Goal: Task Accomplishment & Management: Complete application form

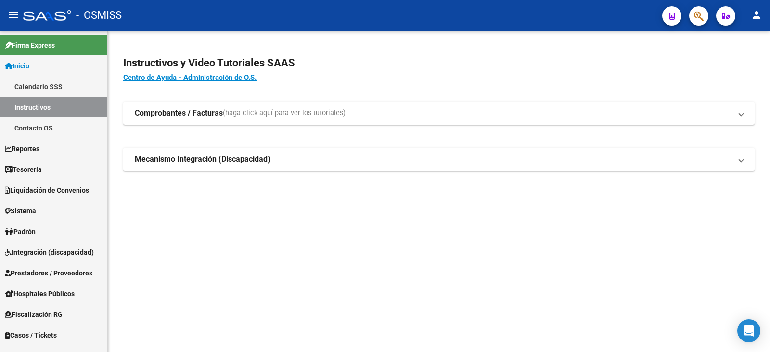
click at [642, 152] on mat-expansion-panel-header "Mecanismo Integración (Discapacidad)" at bounding box center [438, 159] width 631 height 23
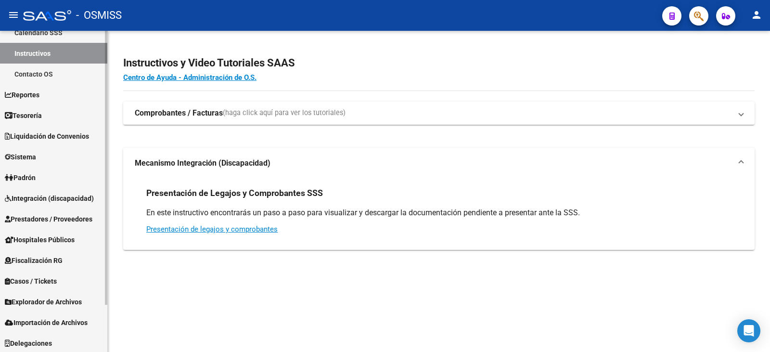
scroll to position [55, 0]
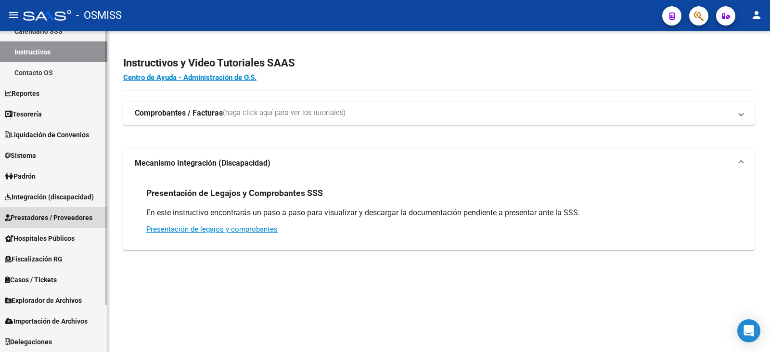
click at [62, 211] on link "Prestadores / Proveedores" at bounding box center [53, 217] width 107 height 21
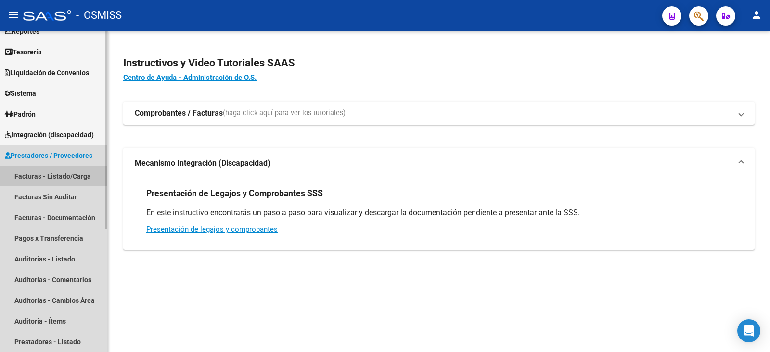
click at [47, 177] on link "Facturas - Listado/Carga" at bounding box center [53, 176] width 107 height 21
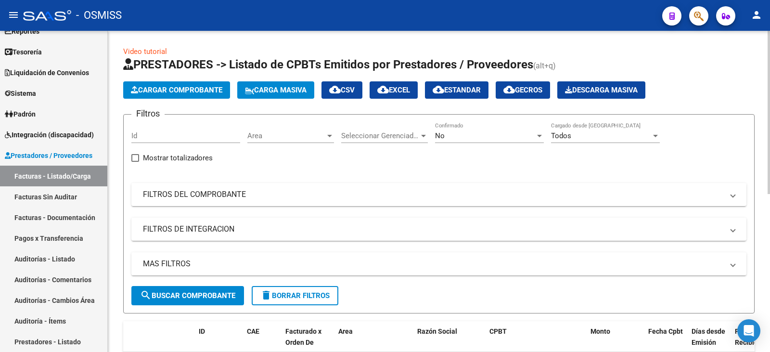
click at [495, 129] on div "No Confirmado" at bounding box center [489, 132] width 109 height 21
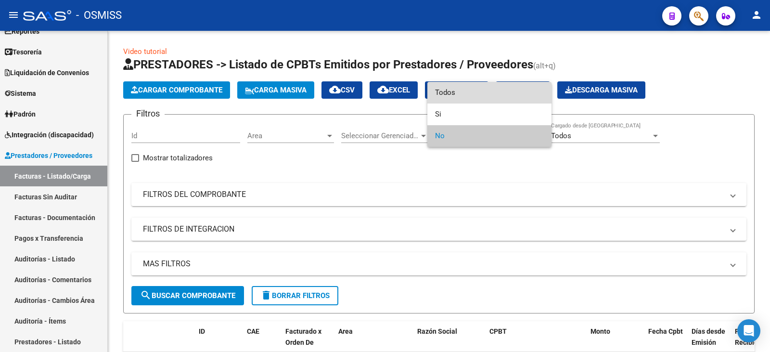
click at [465, 94] on span "Todos" at bounding box center [489, 93] width 109 height 22
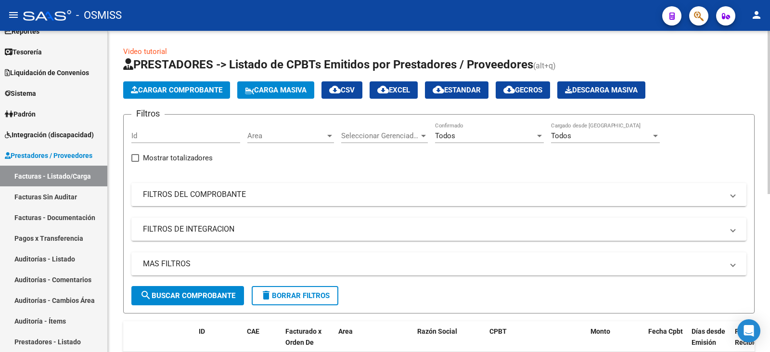
click at [311, 184] on mat-expansion-panel-header "FILTROS DEL COMPROBANTE" at bounding box center [438, 194] width 615 height 23
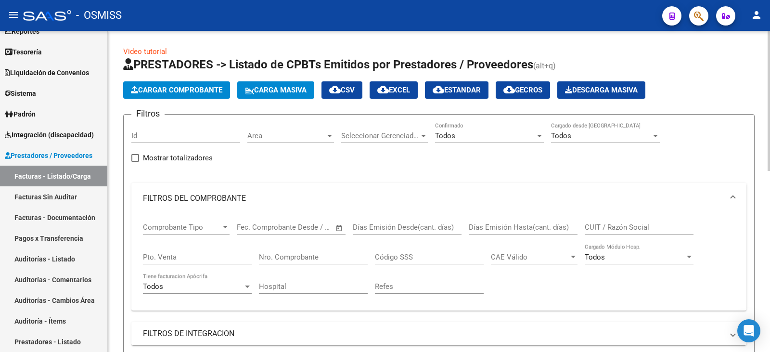
click at [600, 230] on input "CUIT / Razón Social" at bounding box center [639, 227] width 109 height 9
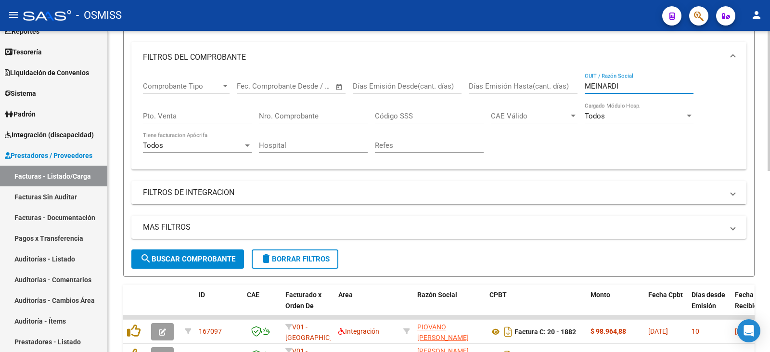
scroll to position [144, 0]
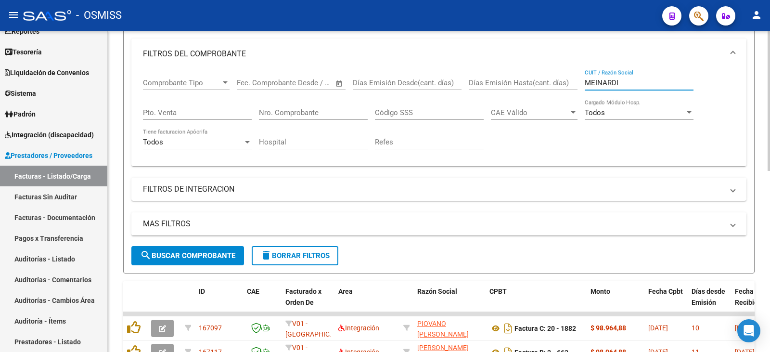
type input "MEINARDI"
click at [184, 255] on span "search Buscar Comprobante" at bounding box center [187, 255] width 95 height 9
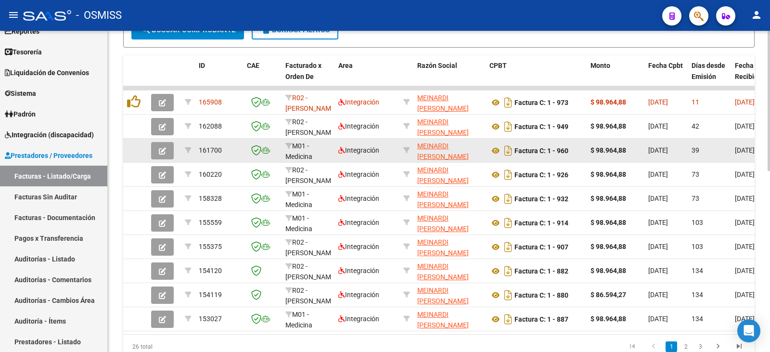
scroll to position [415, 0]
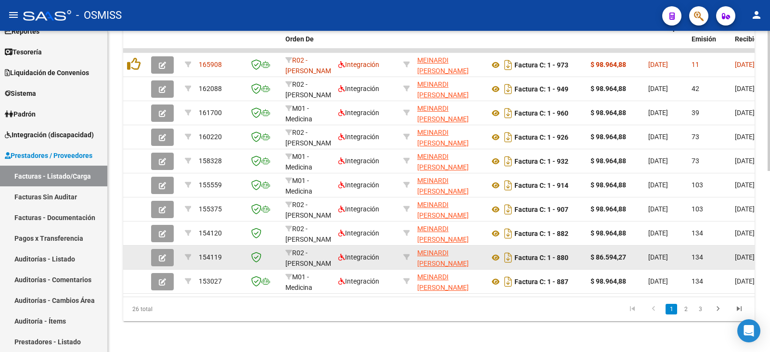
click at [151, 249] on button "button" at bounding box center [162, 257] width 23 height 17
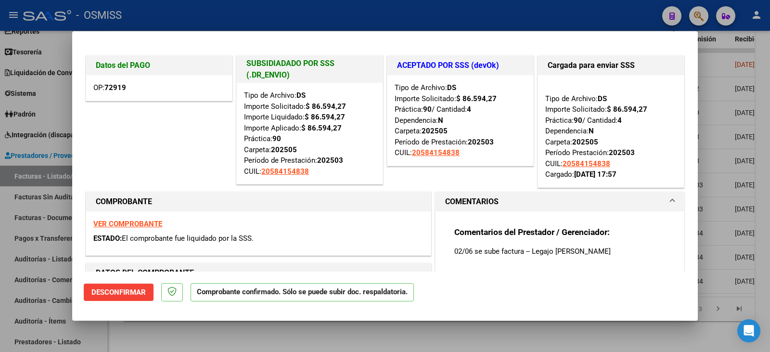
click at [287, 332] on div at bounding box center [385, 176] width 770 height 352
type input "$ 0,00"
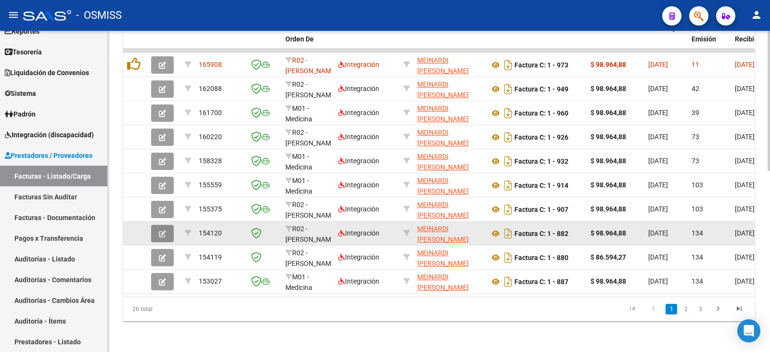
click at [155, 225] on button "button" at bounding box center [162, 233] width 23 height 17
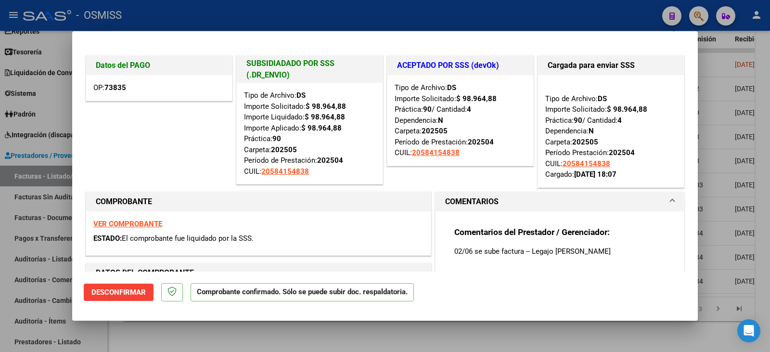
click at [279, 334] on div at bounding box center [385, 176] width 770 height 352
type input "$ 0,00"
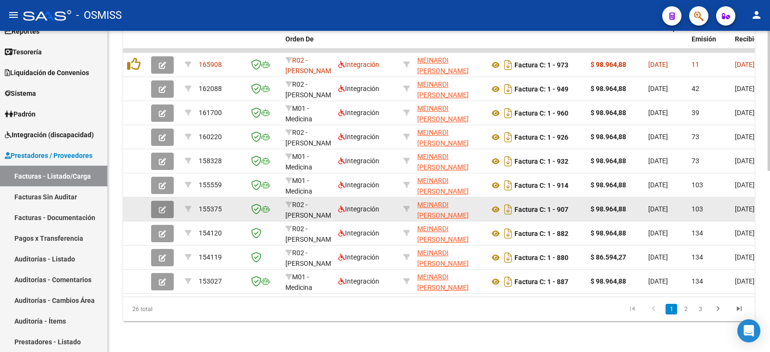
click at [164, 206] on icon "button" at bounding box center [162, 209] width 7 height 7
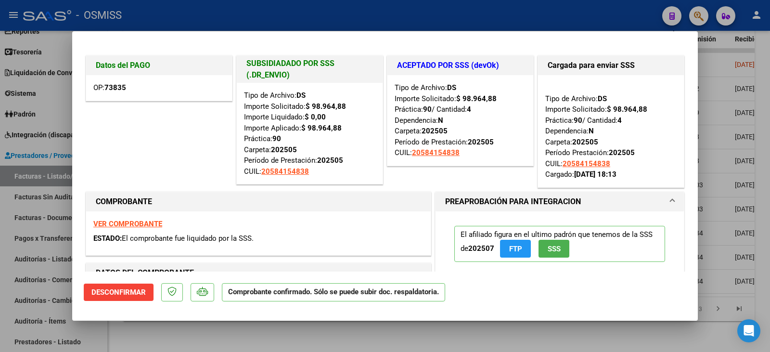
click at [377, 339] on div at bounding box center [385, 176] width 770 height 352
type input "$ 0,00"
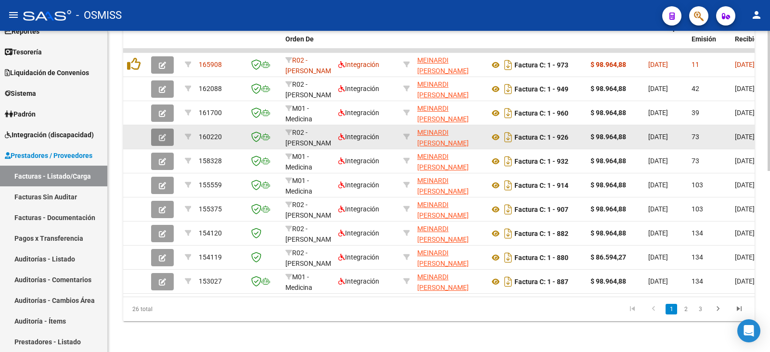
click at [167, 128] on button "button" at bounding box center [162, 136] width 23 height 17
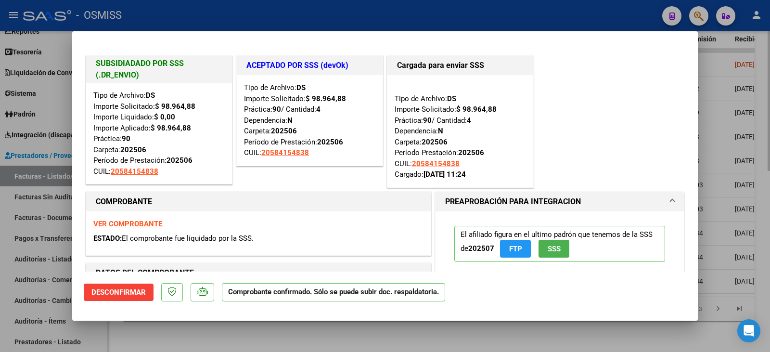
drag, startPoint x: 168, startPoint y: 342, endPoint x: 172, endPoint y: 338, distance: 5.1
click at [169, 341] on div at bounding box center [385, 176] width 770 height 352
type input "$ 0,00"
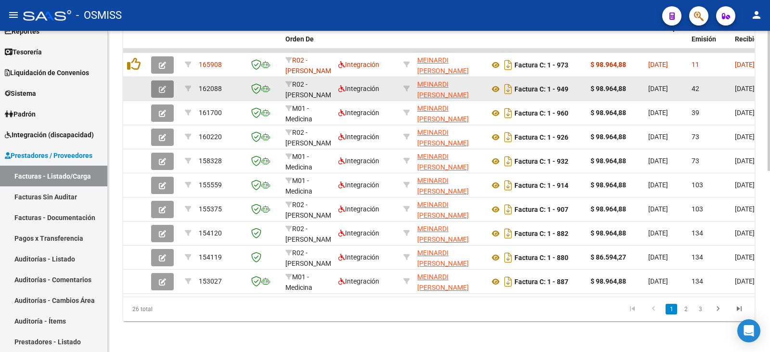
click at [166, 81] on button "button" at bounding box center [162, 88] width 23 height 17
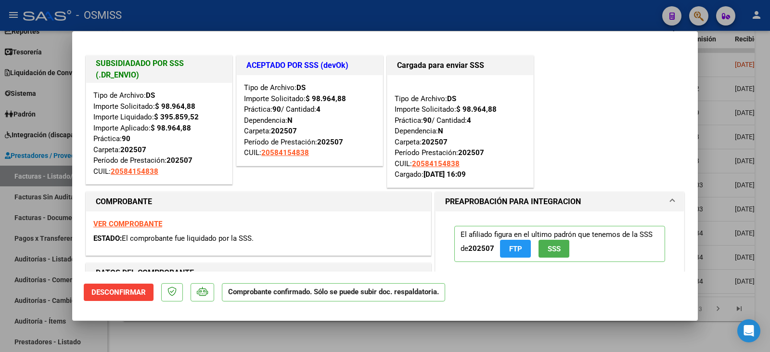
click at [213, 329] on div at bounding box center [385, 176] width 770 height 352
type input "$ 0,00"
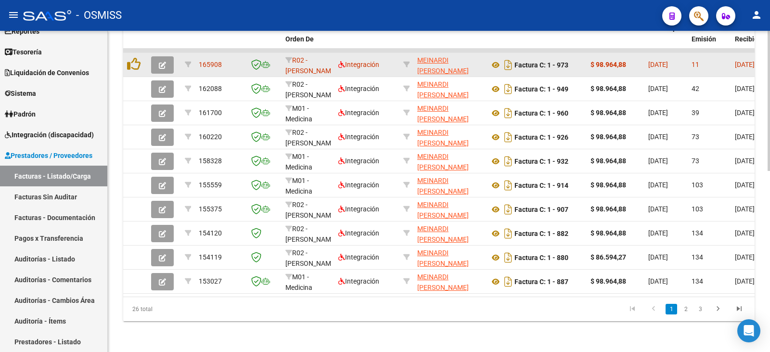
click at [164, 56] on button "button" at bounding box center [162, 64] width 23 height 17
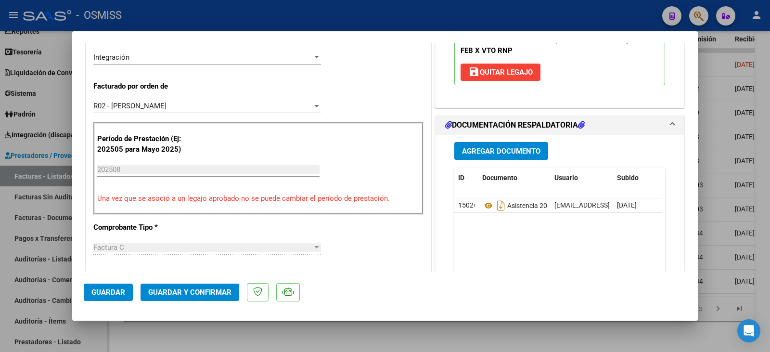
scroll to position [289, 0]
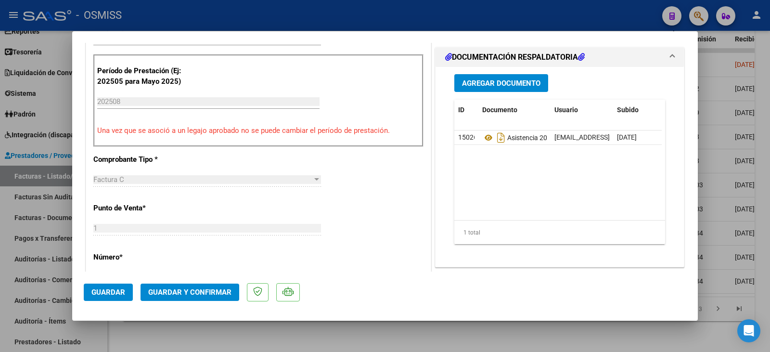
click at [306, 332] on div at bounding box center [385, 176] width 770 height 352
type input "$ 0,00"
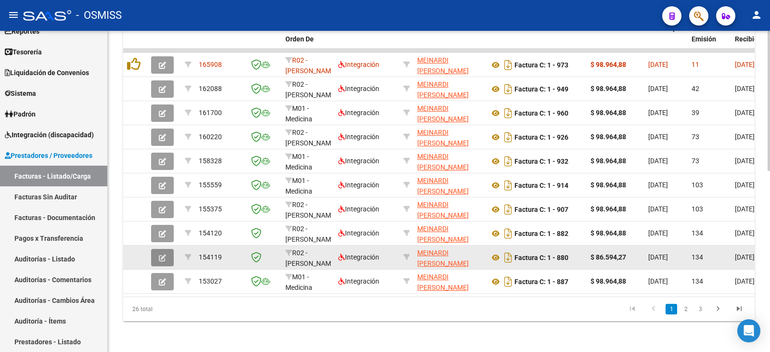
click at [154, 252] on button "button" at bounding box center [162, 257] width 23 height 17
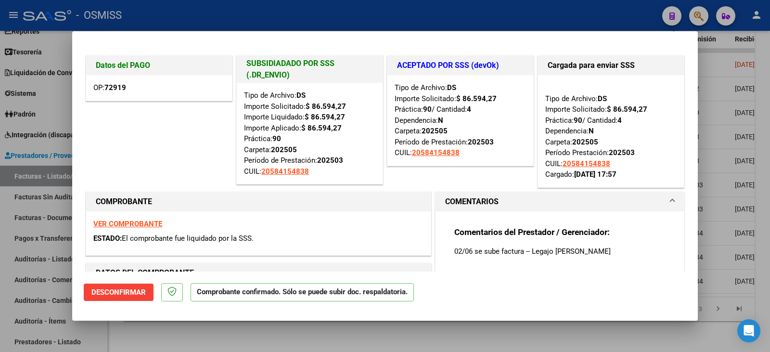
click at [244, 334] on div at bounding box center [385, 176] width 770 height 352
type input "$ 0,00"
